Goal: Book appointment/travel/reservation

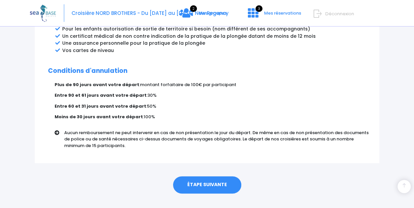
scroll to position [411, 0]
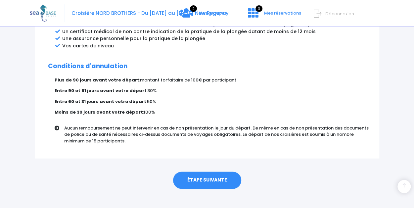
click at [221, 172] on link "ÉTAPE SUIVANTE" at bounding box center [207, 180] width 68 height 17
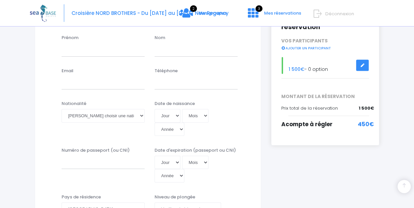
scroll to position [66, 0]
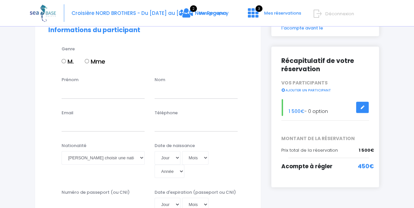
click at [87, 61] on input "Mme" at bounding box center [87, 61] width 4 height 4
radio input "true"
click at [85, 92] on input "Prénom" at bounding box center [103, 91] width 83 height 13
type input "Sandrine"
type input "CAROU"
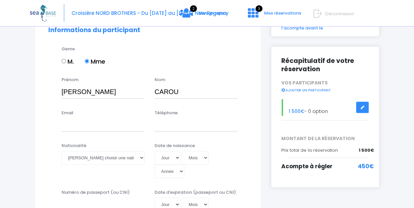
type input "rojusami@gmail.com"
type input "0626906311"
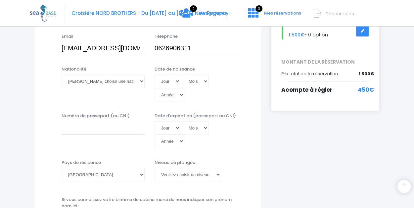
scroll to position [132, 0]
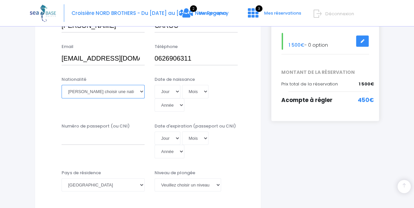
click at [139, 90] on select "Veuillez choisir une nationalité Afghane Albanaise Algerienne Allemande America…" at bounding box center [103, 91] width 83 height 13
select select "Française"
click at [62, 85] on select "Veuillez choisir une nationalité Afghane Albanaise Algerienne Allemande America…" at bounding box center [103, 91] width 83 height 13
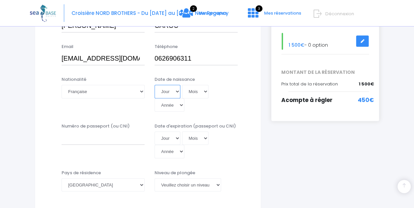
click at [171, 93] on select "Jour 01 02 03 04 05 06 07 08 09 10 11 12 13 14 15 16 17 18 19 20 21 22 23 24 25…" at bounding box center [168, 91] width 26 height 13
select select "20"
click at [155, 85] on select "Jour 01 02 03 04 05 06 07 08 09 10 11 12 13 14 15 16 17 18 19 20 21 22 23 24 25…" at bounding box center [168, 91] width 26 height 13
click at [205, 90] on select "Mois 01 02 03 04 05 06 07 08 09 10 11 12" at bounding box center [195, 91] width 26 height 13
select select "02"
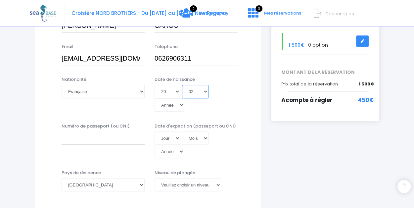
click at [182, 85] on select "Mois 01 02 03 04 05 06 07 08 09 10 11 12" at bounding box center [195, 91] width 26 height 13
click at [177, 107] on select "Année 2045 2044 2043 2042 2041 2040 2039 2038 2037 2036 2035 2034 2033 2032 203…" at bounding box center [170, 104] width 30 height 13
select select "1965"
click at [155, 98] on select "Année 2045 2044 2043 2042 2041 2040 2039 2038 2037 2036 2035 2034 2033 2032 203…" at bounding box center [170, 104] width 30 height 13
type input "1965-02-20"
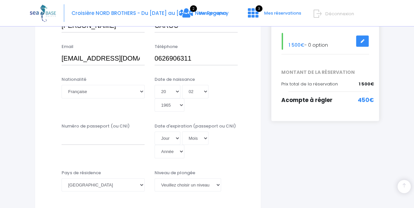
click at [245, 108] on div "Nationalité Veuillez choisir une nationalité Afghane Albanaise Algerienne Allem…" at bounding box center [147, 96] width 209 height 40
click at [117, 137] on input "Numéro de passeport (ou CNI)" at bounding box center [103, 138] width 83 height 13
type input "19ED95893"
click at [174, 138] on select "Jour 01 02 03 04 05 06 07 08 09 10 11 12 13 14 15 16 17 18 19 20 21 22 23 24 25…" at bounding box center [168, 138] width 26 height 13
select select "11"
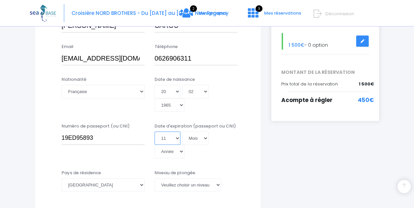
click at [155, 132] on select "Jour 01 02 03 04 05 06 07 08 09 10 11 12 13 14 15 16 17 18 19 20 21 22 23 24 25…" at bounding box center [168, 138] width 26 height 13
click at [204, 137] on select "Mois 01 02 03 04 05 06 07 08 09 10 11 12" at bounding box center [195, 138] width 26 height 13
select select "08"
click at [182, 132] on select "Mois 01 02 03 04 05 06 07 08 09 10 11 12" at bounding box center [195, 138] width 26 height 13
click at [180, 150] on select "Année 2045 2044 2043 2042 2041 2040 2039 2038 2037 2036 2035 2034 2033 2032 203…" at bounding box center [170, 151] width 30 height 13
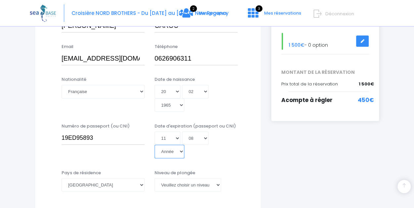
select select "2029"
click at [155, 145] on select "Année 2045 2044 2043 2042 2041 2040 2039 2038 2037 2036 2035 2034 2033 2032 203…" at bounding box center [170, 151] width 30 height 13
type input "2029-08-11"
click at [224, 157] on div "Jour 01 02 03 04 05 06 07 08 09 10 11 12 13 14 15 16 17 18 19 20 21 22 23 24 25…" at bounding box center [196, 145] width 83 height 27
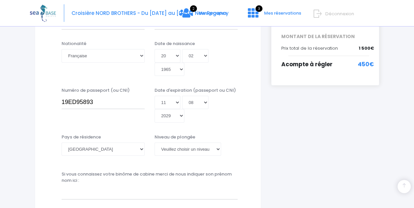
scroll to position [232, 0]
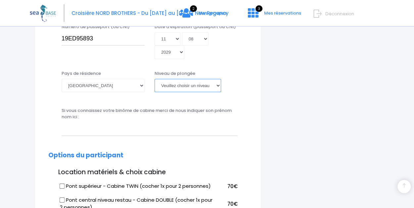
click at [218, 85] on select "Veuillez choisir un niveau de plongée Non plongeur Junior OW diver Adventure OW…" at bounding box center [188, 85] width 67 height 13
select select "N3"
click at [155, 79] on select "Veuillez choisir un niveau de plongée Non plongeur Junior OW diver Adventure OW…" at bounding box center [188, 85] width 67 height 13
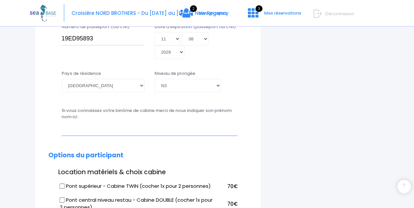
click at [85, 129] on input "text" at bounding box center [150, 128] width 176 height 13
type input "Marie-Laure"
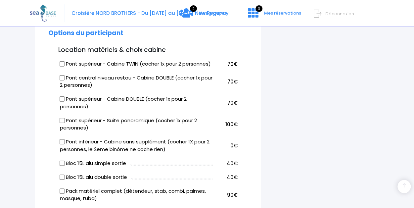
scroll to position [364, 0]
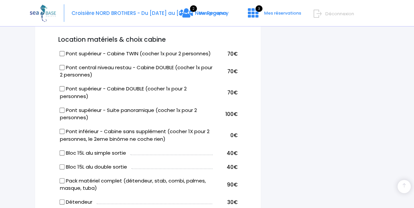
click at [62, 54] on input "Pont supérieur - Cabine TWIN (cocher 1x pour 2 personnes)" at bounding box center [62, 53] width 5 height 5
checkbox input "true"
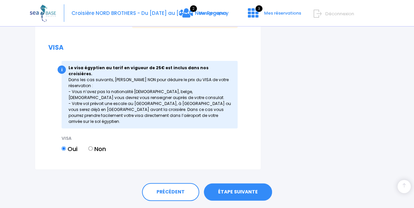
scroll to position [880, 0]
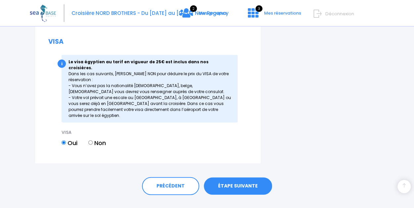
click at [232, 178] on link "ÉTAPE SUIVANTE" at bounding box center [238, 186] width 68 height 17
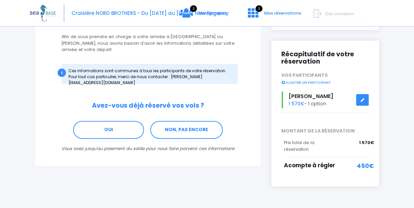
scroll to position [83, 0]
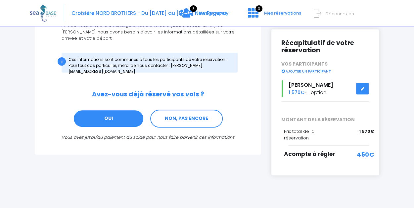
click at [98, 113] on link "OUI" at bounding box center [108, 119] width 71 height 18
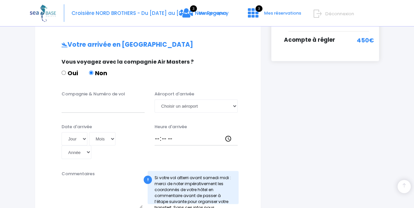
scroll to position [199, 0]
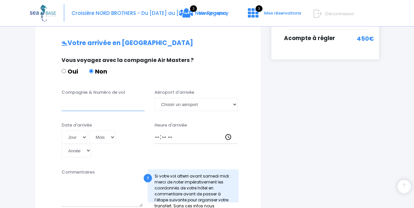
click at [86, 98] on input "Compagnie & Numéro de vol" at bounding box center [103, 104] width 83 height 13
type input "EASYJET EJU4471"
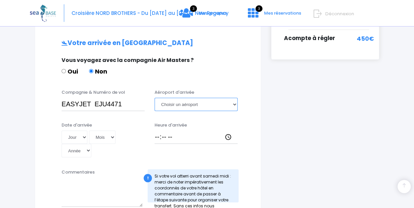
click at [233, 98] on select "Choisir un aéroport Hurghada Marsa Alam" at bounding box center [196, 104] width 83 height 13
select select "Hurghada"
click at [155, 98] on select "Choisir un aéroport Hurghada Marsa Alam" at bounding box center [196, 104] width 83 height 13
click at [75, 131] on select "Jour 01 02 03 04 05 06 07 08 09 10 11 12 13 14 15 16 17 18 19 20 21 22 23 24 25…" at bounding box center [75, 137] width 26 height 13
select select "02"
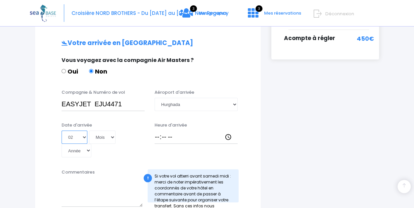
click at [62, 131] on select "Jour 01 02 03 04 05 06 07 08 09 10 11 12 13 14 15 16 17 18 19 20 21 22 23 24 25…" at bounding box center [75, 137] width 26 height 13
click at [102, 131] on select "Mois 01 02 03 04 05 06 07 08 09 10 11 12" at bounding box center [102, 137] width 26 height 13
select select "05"
click at [89, 131] on select "Mois 01 02 03 04 05 06 07 08 09 10 11 12" at bounding box center [102, 137] width 26 height 13
click at [80, 144] on select "Année 2045 2044 2043 2042 2041 2040 2039 2038 2037 2036 2035 2034 2033 2032 203…" at bounding box center [77, 150] width 30 height 13
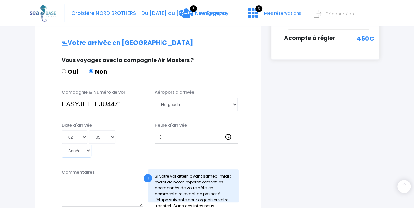
select select "2026"
click at [62, 144] on select "Année 2045 2044 2043 2042 2041 2040 2039 2038 2037 2036 2035 2034 2033 2032 203…" at bounding box center [77, 150] width 30 height 13
type input "2026-05-02"
click at [158, 131] on input "Heure d'arrivée" at bounding box center [196, 137] width 83 height 13
type input "19:30"
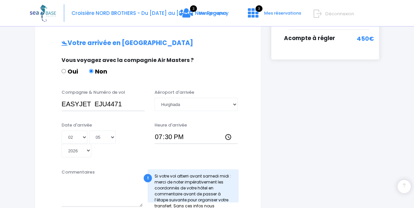
click at [202, 149] on div "Heure d'arrivée 19:30" at bounding box center [196, 140] width 93 height 36
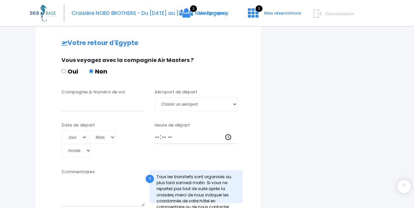
scroll to position [431, 0]
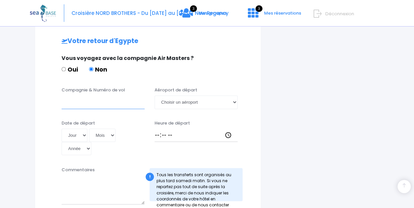
click at [97, 95] on input "Compagnie & Numéro de vol" at bounding box center [103, 101] width 83 height 13
type input "EASYJET EJU4472"
click at [189, 97] on select "Choisir un aéroport Hurghada Marsa Alam" at bounding box center [196, 101] width 83 height 13
select select "Hurghada"
click at [155, 95] on select "Choisir un aéroport Hurghada Marsa Alam" at bounding box center [196, 101] width 83 height 13
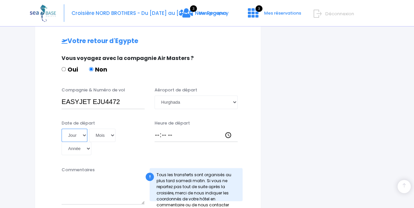
click at [74, 129] on select "Jour 01 02 03 04 05 06 07 08 09 10 11 12 13 14 15 16 17 18 19 20 21 22 23 24 25…" at bounding box center [75, 135] width 26 height 13
select select "09"
click at [62, 129] on select "Jour 01 02 03 04 05 06 07 08 09 10 11 12 13 14 15 16 17 18 19 20 21 22 23 24 25…" at bounding box center [75, 135] width 26 height 13
click at [109, 129] on select "Mois 01 02 03 04 05 06 07 08 09 10 11 12" at bounding box center [102, 135] width 26 height 13
select select "05"
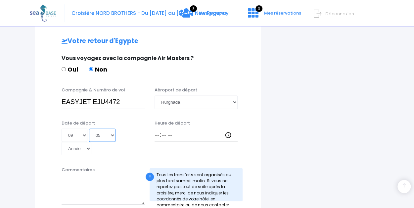
click at [89, 129] on select "Mois 01 02 03 04 05 06 07 08 09 10 11 12" at bounding box center [102, 135] width 26 height 13
click at [79, 142] on select "Année 2045 2044 2043 2042 2041 2040 2039 2038 2037 2036 2035 2034 2033 2032 203…" at bounding box center [77, 148] width 30 height 13
select select "1965"
click at [62, 142] on select "Année 2045 2044 2043 2042 2041 2040 2039 2038 2037 2036 2035 2034 2033 2032 203…" at bounding box center [77, 148] width 30 height 13
type input "1965-05-09"
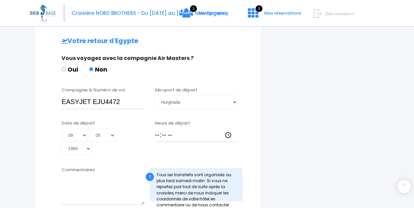
click at [119, 146] on div "Jour 01 02 03 04 05 06 07 08 09 10 11 12 13 14 15 16 17 18 19 20 21 22 23 24 25…" at bounding box center [103, 142] width 83 height 27
click at [157, 129] on input "Heure de départ" at bounding box center [196, 135] width 83 height 13
type input "20:15"
click at [184, 144] on div "Heure de départ 20:15" at bounding box center [196, 138] width 93 height 36
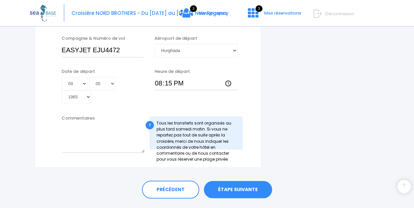
scroll to position [492, 0]
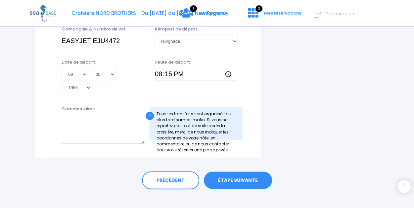
click at [243, 174] on link "ÉTAPE SUIVANTE" at bounding box center [238, 180] width 68 height 17
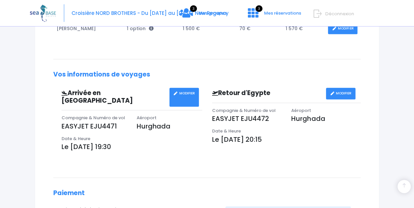
scroll to position [199, 0]
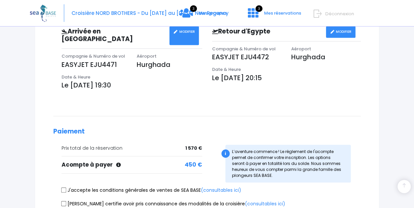
click at [343, 30] on div "3 Mes groupes 3 Mes réservations Déconnexion" at bounding box center [320, 20] width 120 height 23
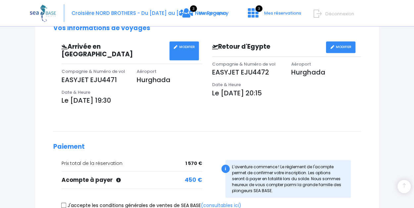
scroll to position [132, 0]
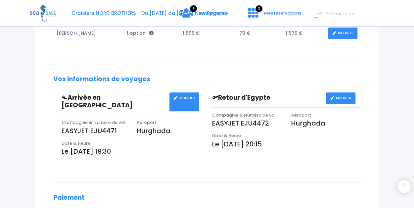
click at [339, 96] on link "MODIFIER" at bounding box center [340, 98] width 29 height 12
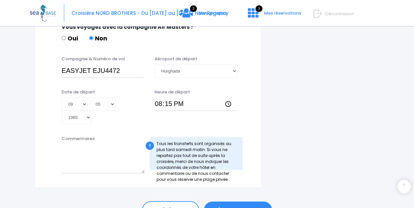
scroll to position [431, 0]
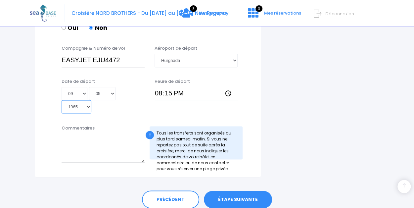
click at [87, 100] on select "Année 2045 2044 2043 2042 2041 2040 2039 2038 2037 2036 2035 2034 2033 2032 203…" at bounding box center [77, 106] width 30 height 13
select select "2026"
click at [62, 100] on select "Année 2045 2044 2043 2042 2041 2040 2039 2038 2037 2036 2035 2034 2033 2032 203…" at bounding box center [77, 106] width 30 height 13
type input "[DATE]"
click at [229, 191] on link "ÉTAPE SUIVANTE" at bounding box center [238, 199] width 68 height 17
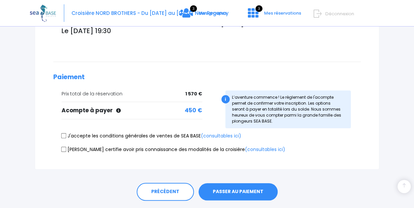
scroll to position [263, 0]
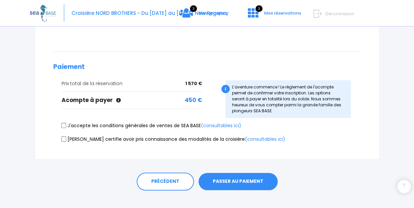
click at [64, 123] on input "J'accepte les conditions générales de ventes de SEA BASE (consultables ici)" at bounding box center [63, 125] width 5 height 5
checkbox input "true"
click at [64, 136] on input "Je certifie avoir pris connaissance des modalités de la croisière (consultables…" at bounding box center [63, 138] width 5 height 5
checkbox input "true"
click at [237, 176] on button "PASSER AU PAIEMENT" at bounding box center [238, 181] width 79 height 17
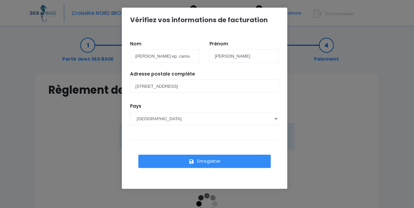
click at [208, 160] on button "Enregistrer" at bounding box center [204, 161] width 132 height 13
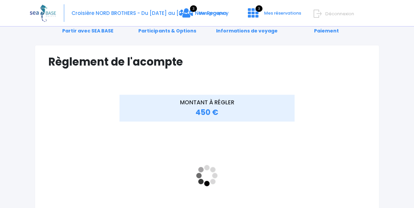
scroll to position [66, 0]
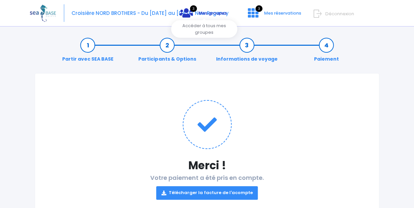
click at [205, 13] on span "Mes groupes" at bounding box center [213, 13] width 28 height 6
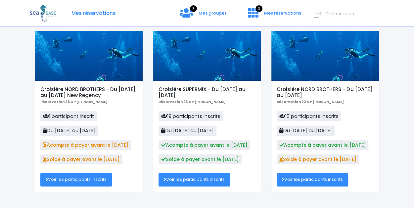
scroll to position [60, 0]
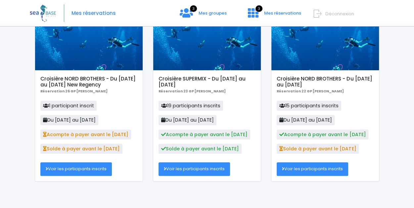
click at [95, 172] on link "Voir les participants inscrits" at bounding box center [76, 168] width 72 height 13
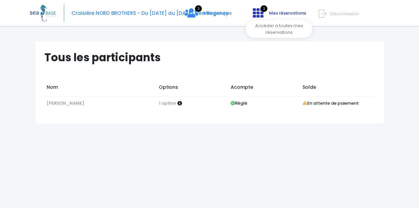
click at [281, 12] on span "Mes réservations" at bounding box center [287, 13] width 37 height 6
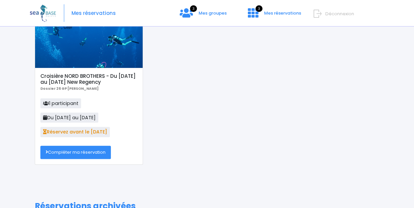
scroll to position [33, 0]
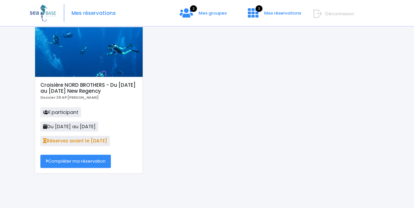
click at [213, 189] on div "Réservations à compléter Croisière NORD BROTHERS - Du [DATE] au [DATE] New Rege…" at bounding box center [207, 188] width 355 height 361
click at [262, 13] on link "3 Mes réservations" at bounding box center [274, 15] width 63 height 6
